Goal: Information Seeking & Learning: Check status

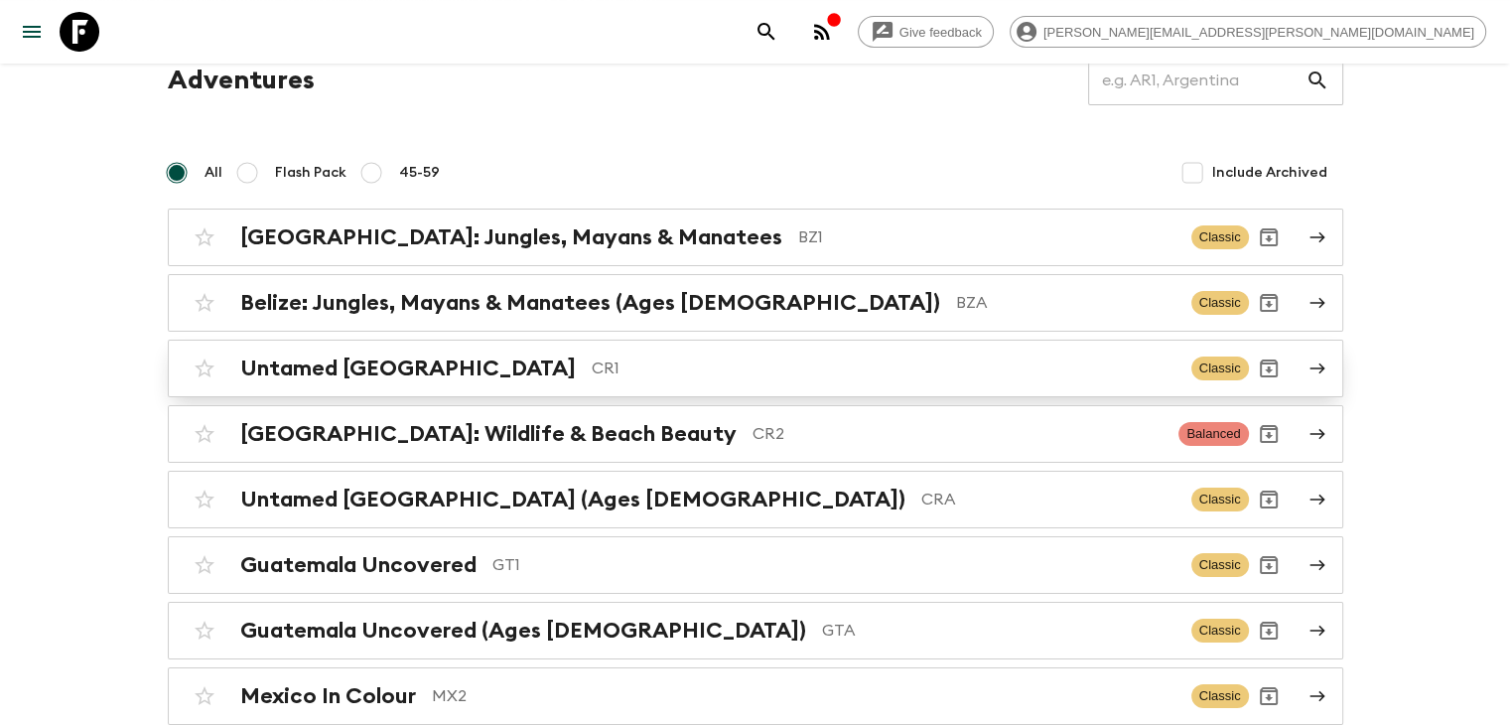
scroll to position [199, 0]
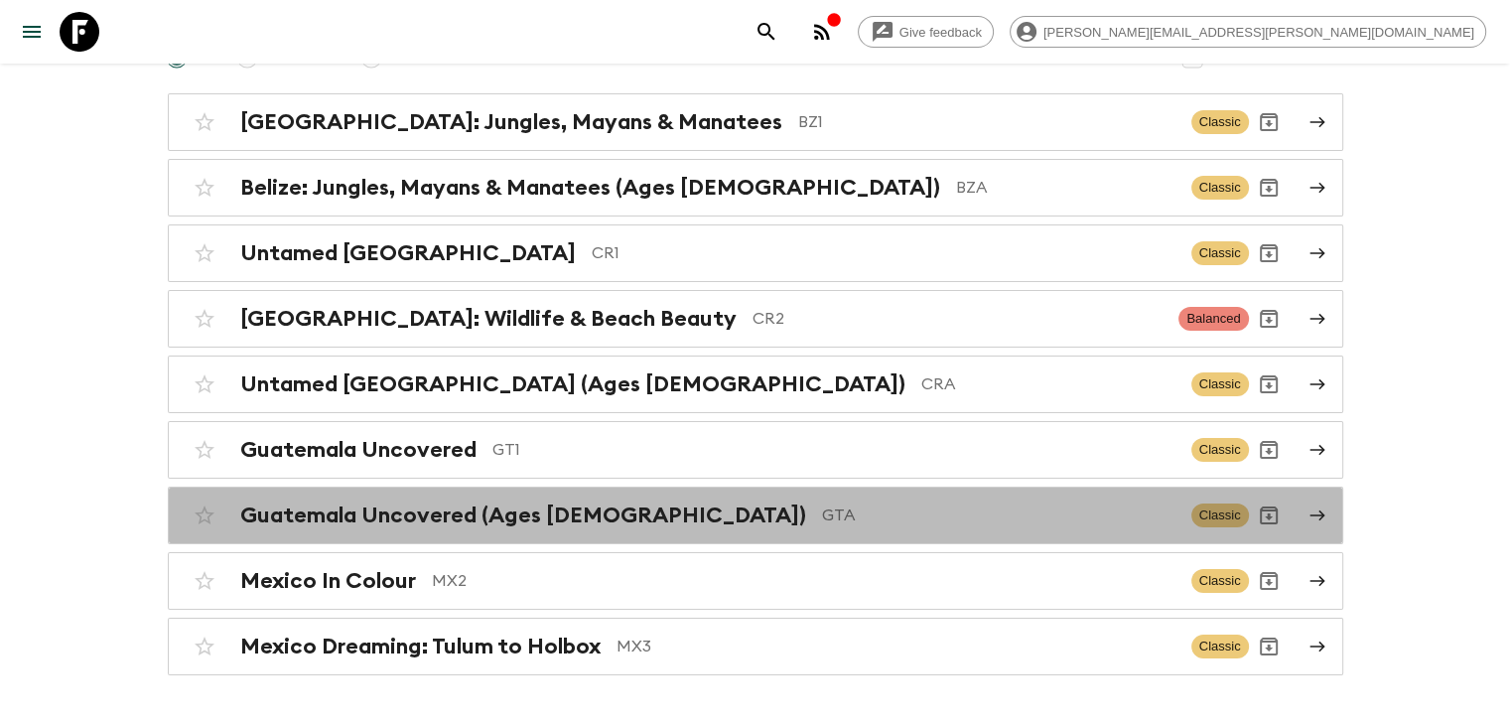
click at [366, 517] on h2 "Guatemala Uncovered (Ages [DEMOGRAPHIC_DATA])" at bounding box center [523, 515] width 566 height 26
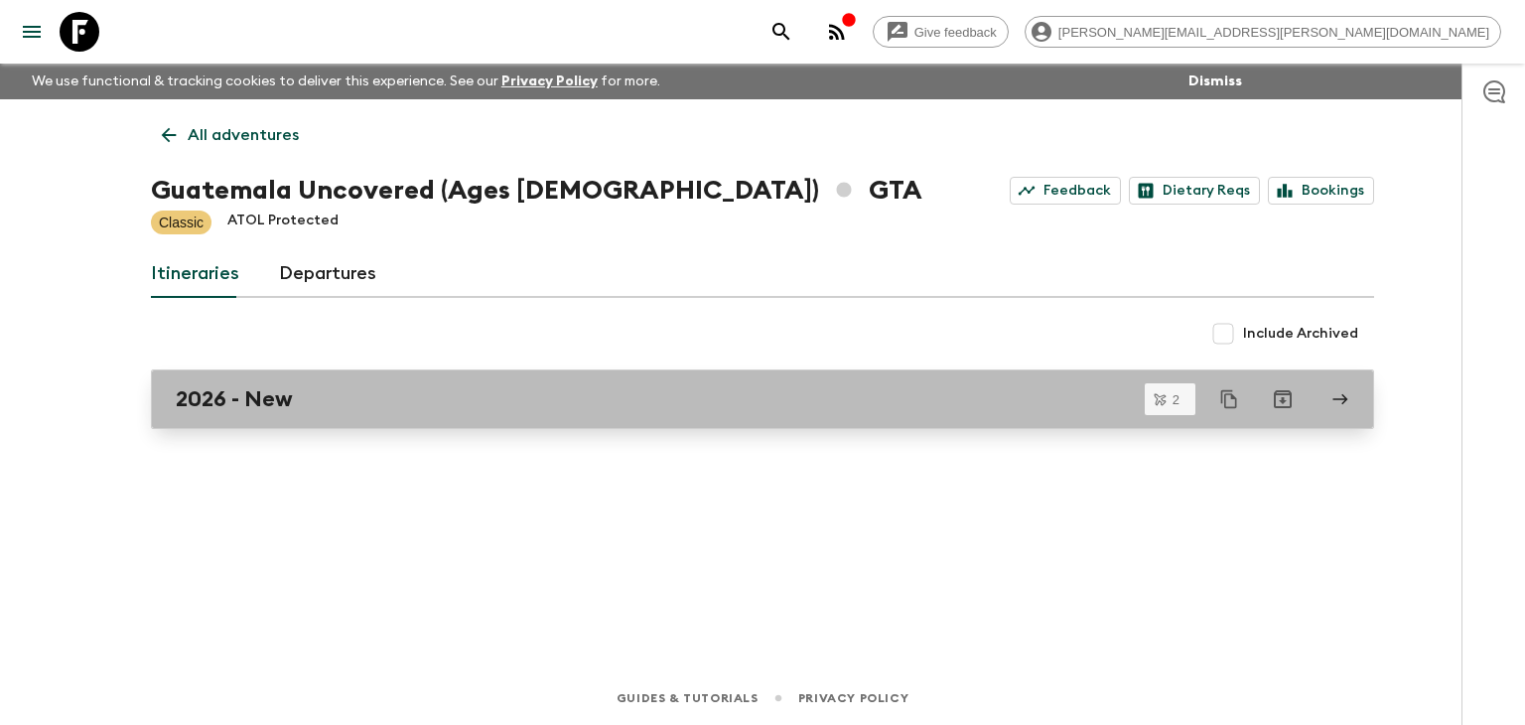
click at [317, 407] on div "2026 - New" at bounding box center [744, 399] width 1136 height 26
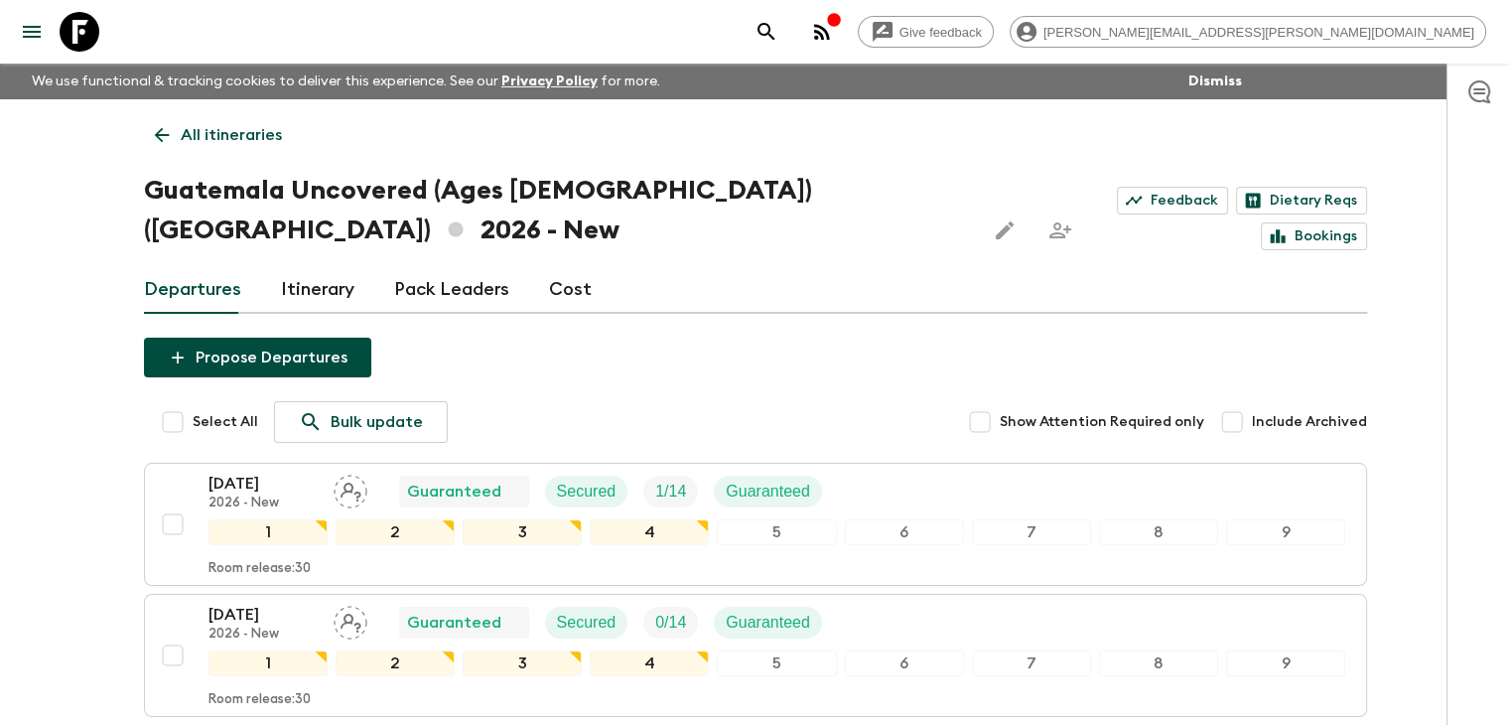
click at [182, 130] on p "All itineraries" at bounding box center [231, 135] width 101 height 24
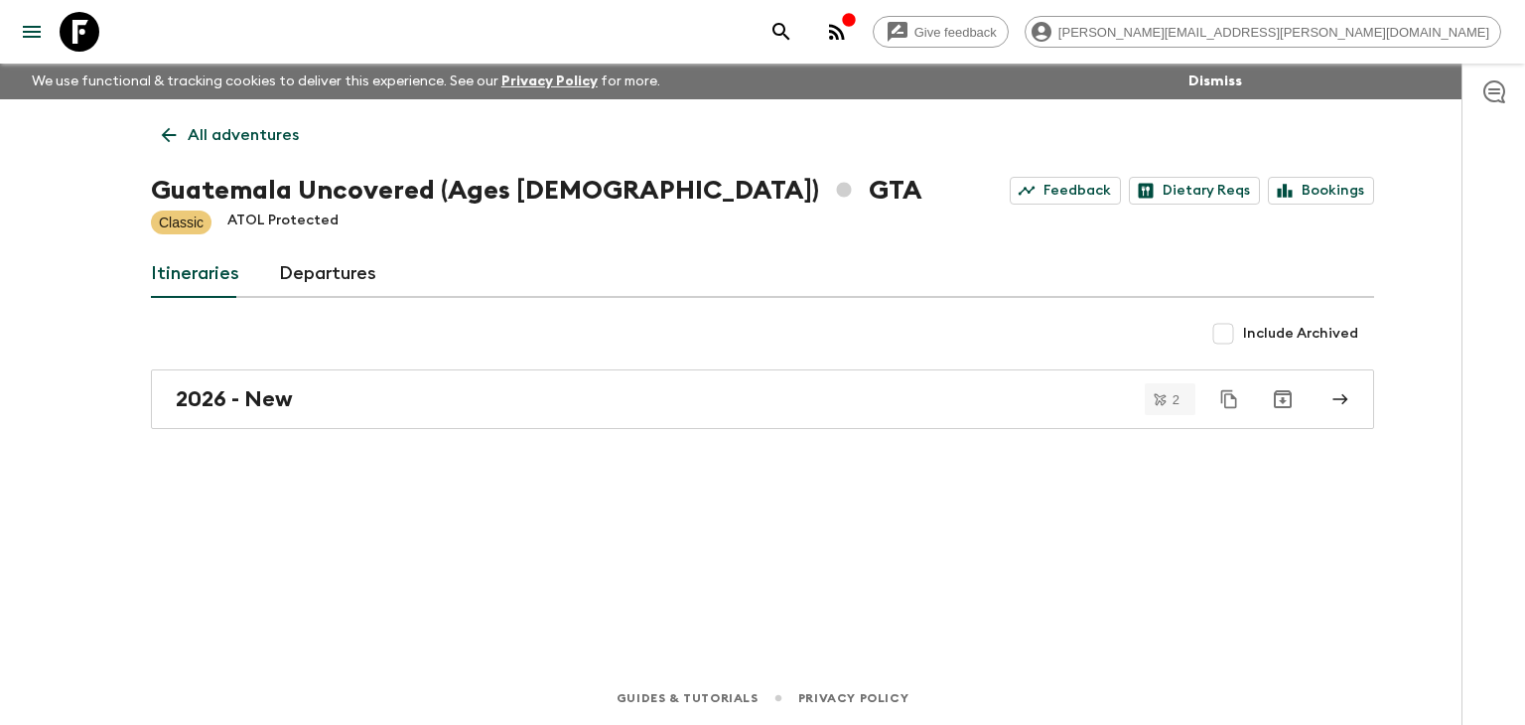
click at [186, 141] on link "All adventures" at bounding box center [230, 135] width 159 height 40
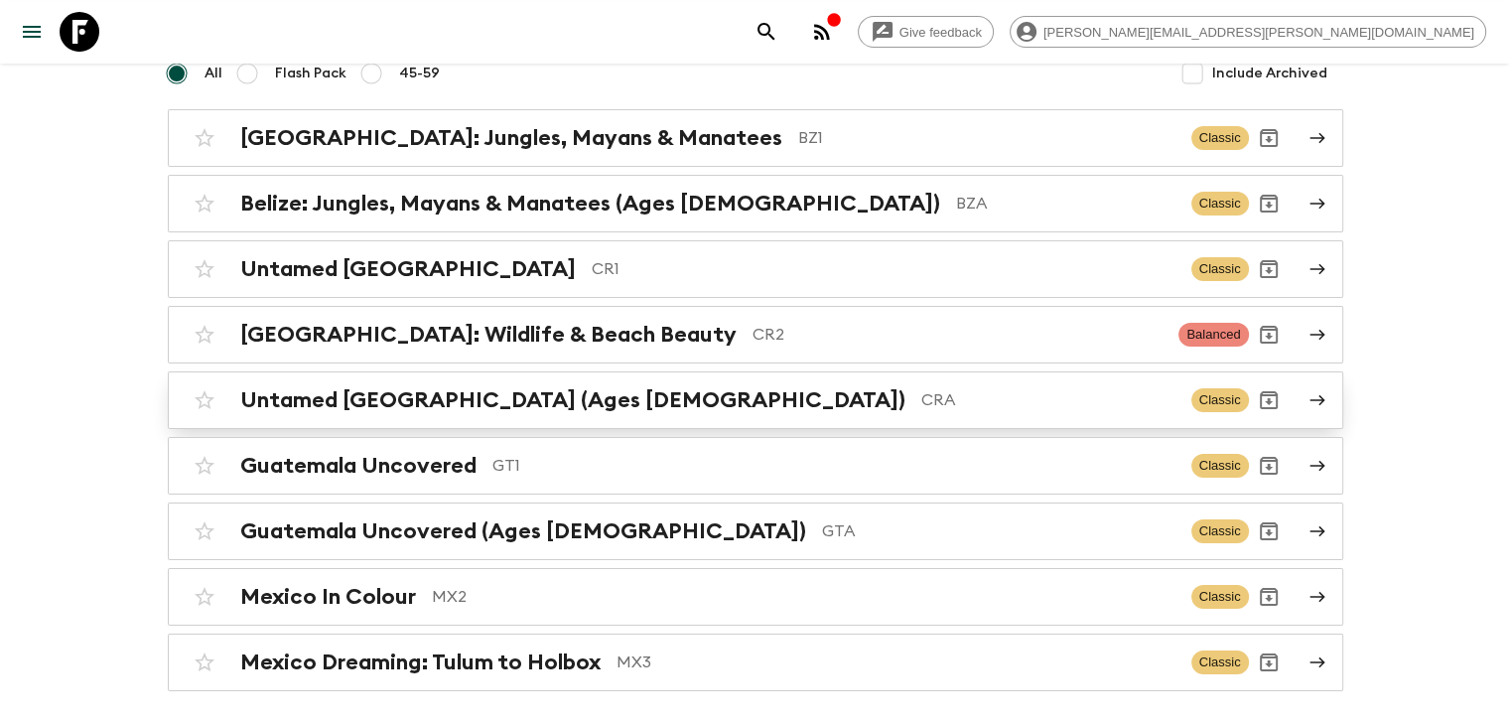
scroll to position [254, 0]
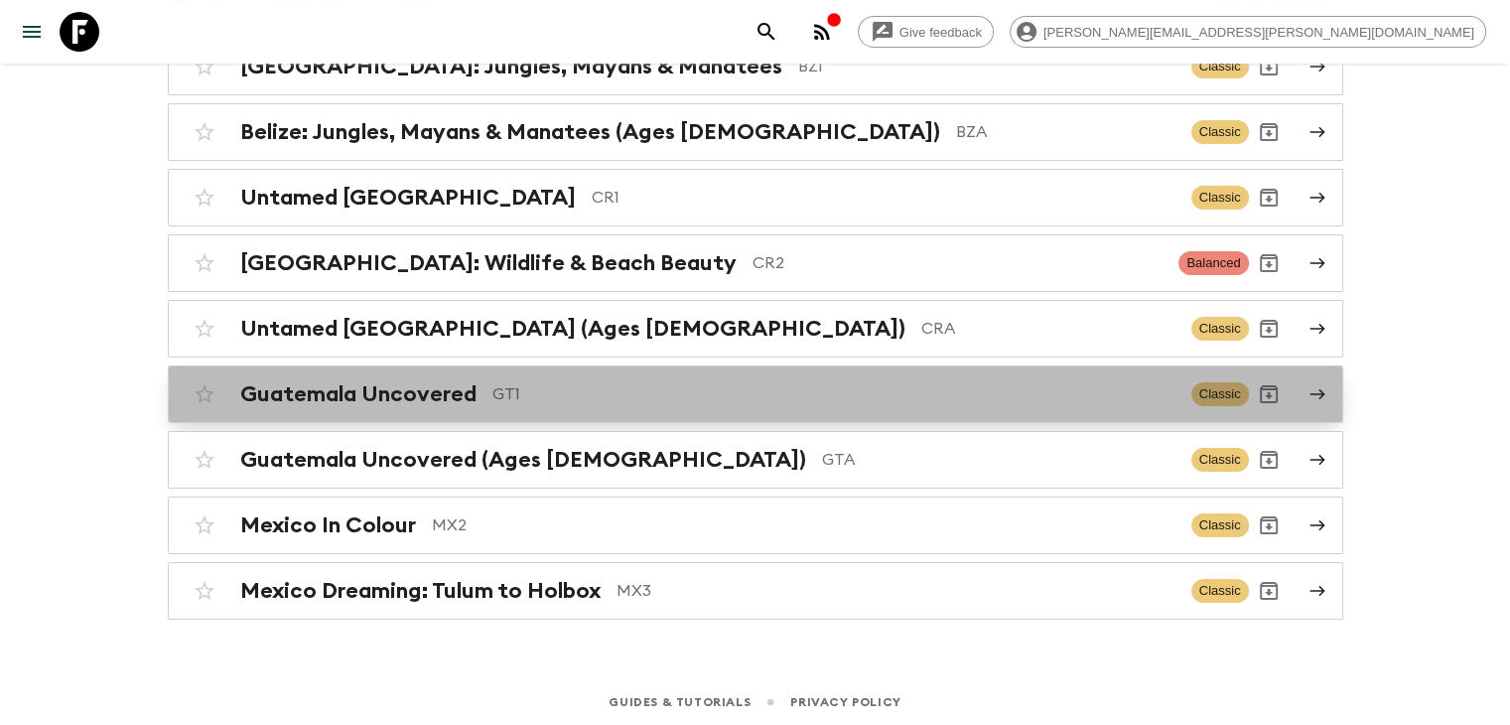
click at [549, 389] on p "GT1" at bounding box center [833, 394] width 683 height 24
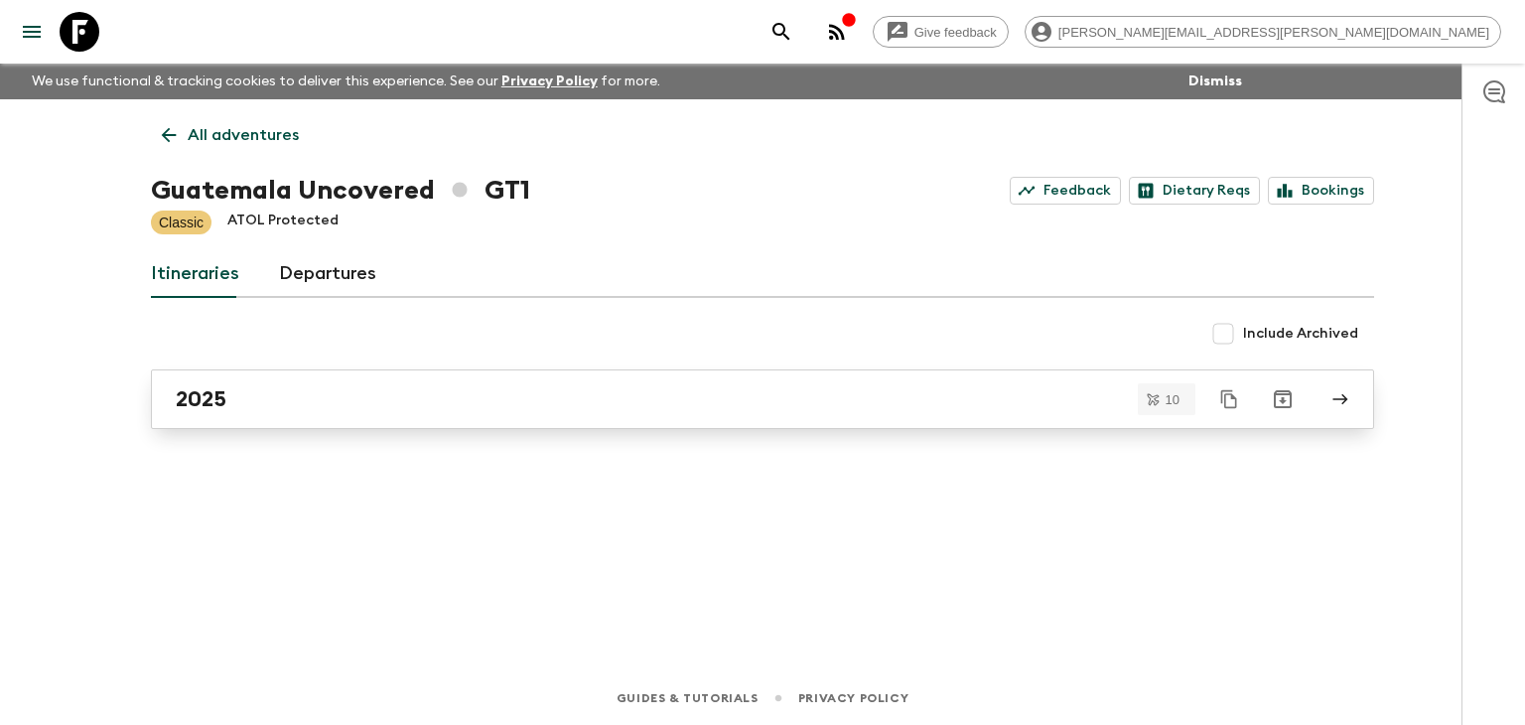
click at [467, 382] on link "2025" at bounding box center [762, 399] width 1223 height 60
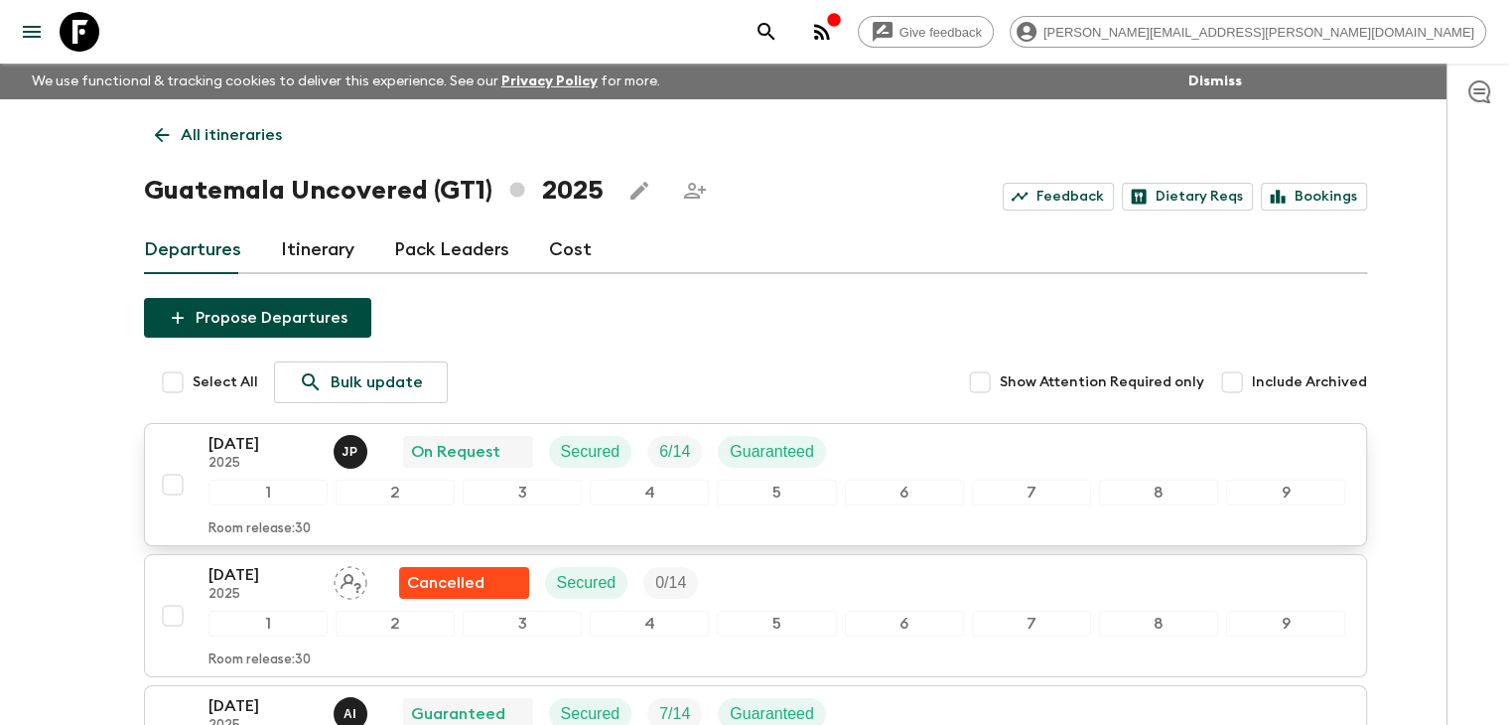
click at [253, 450] on p "[DATE]" at bounding box center [263, 444] width 109 height 24
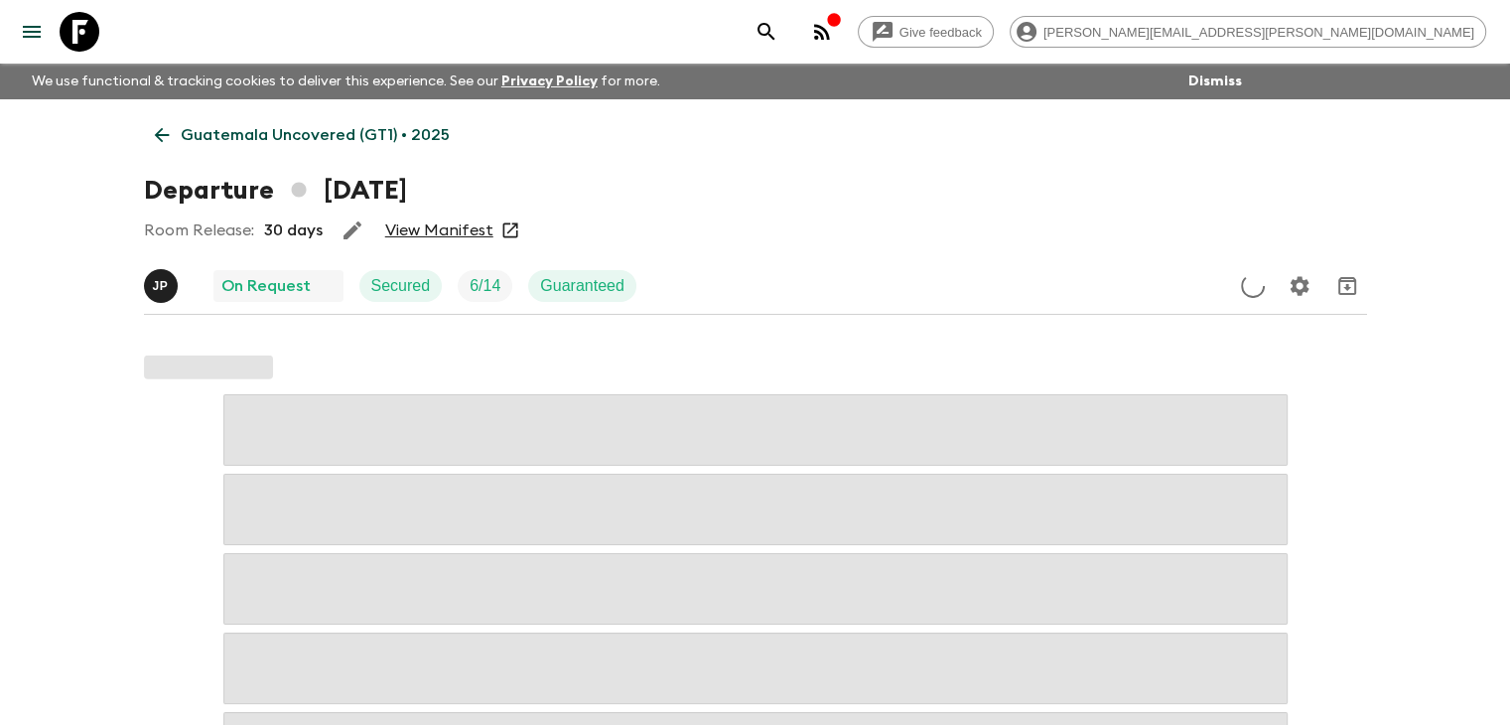
click at [423, 232] on link "View Manifest" at bounding box center [439, 230] width 108 height 20
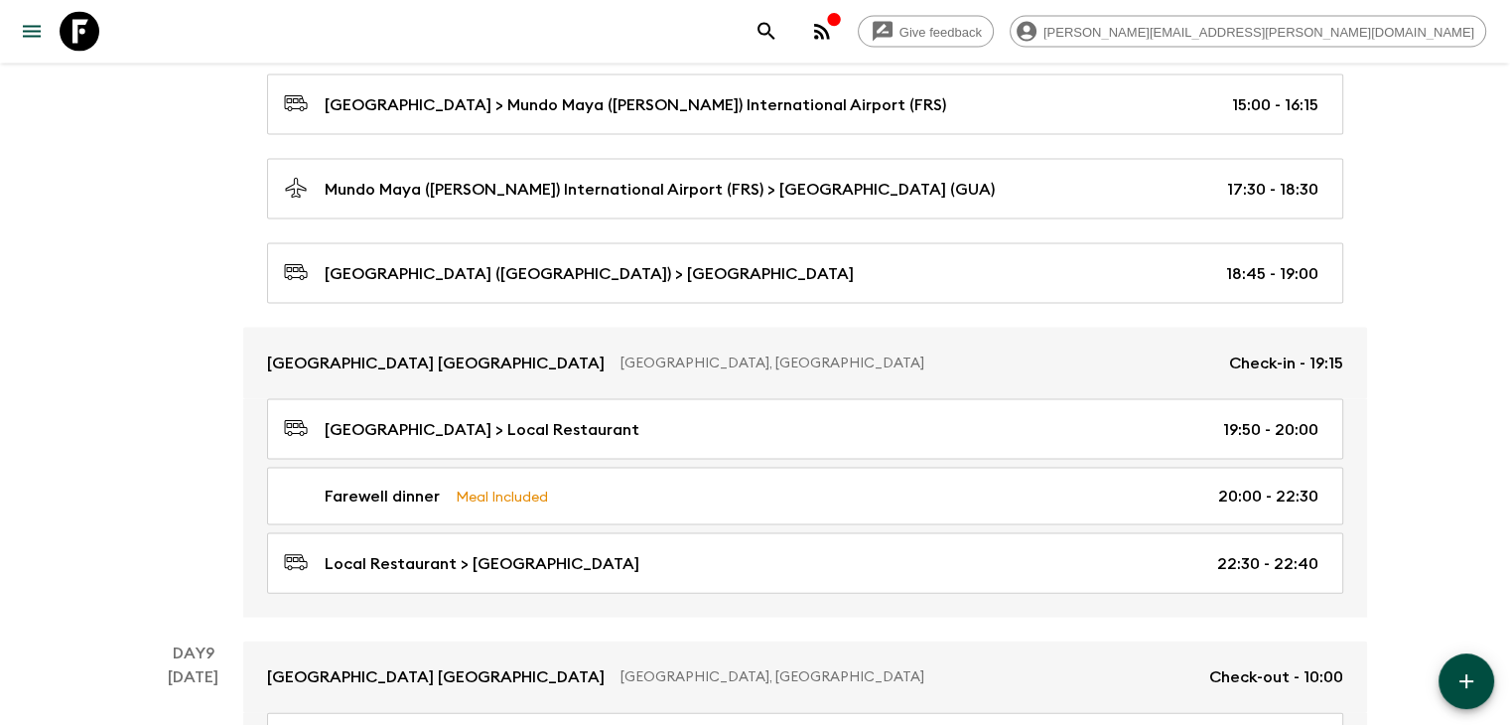
scroll to position [4146, 0]
